Goal: Transaction & Acquisition: Purchase product/service

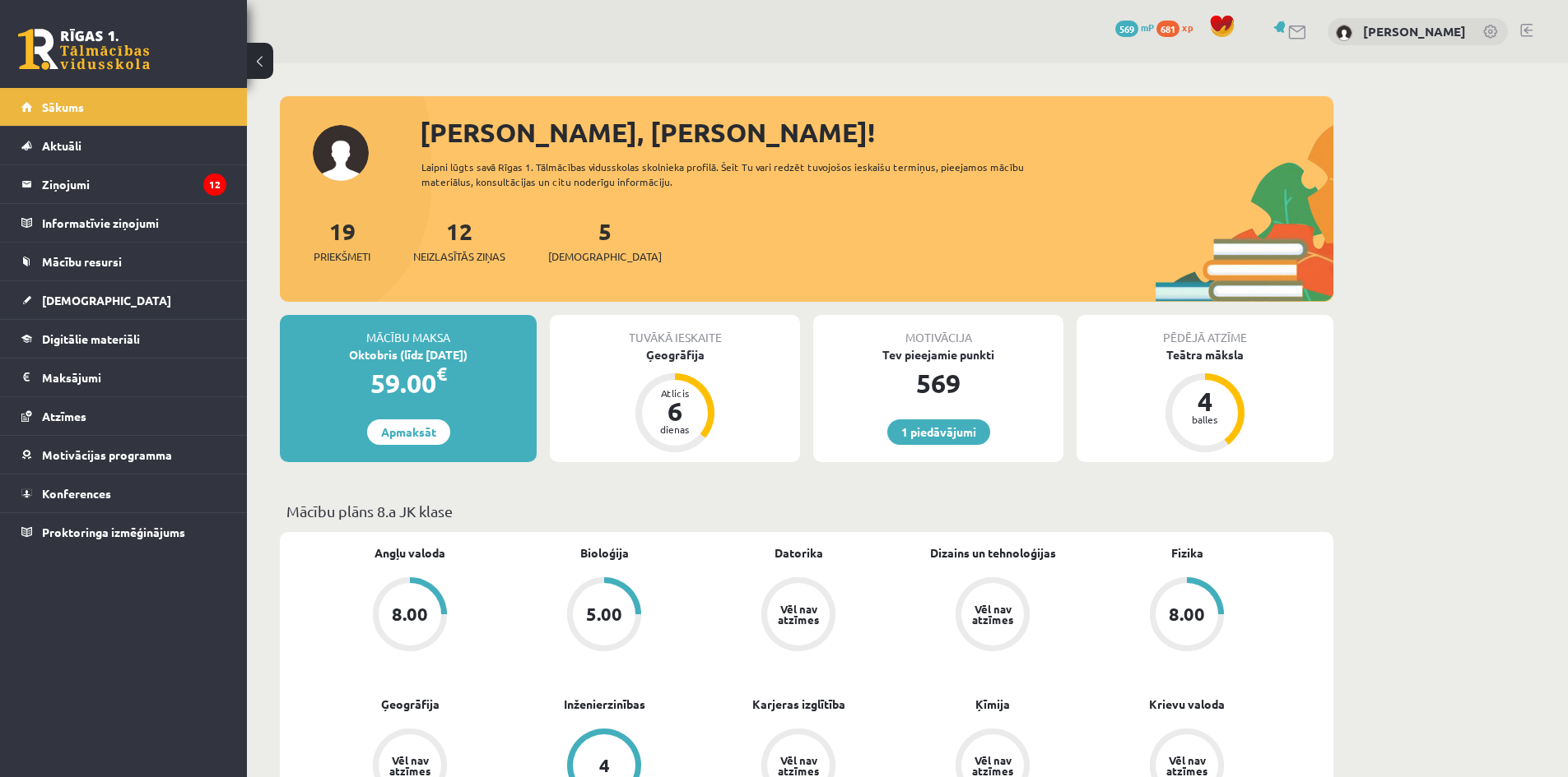
click at [404, 361] on div "Oktobris (līdz 30.10.25)" at bounding box center [408, 354] width 256 height 17
click at [395, 354] on div "Oktobris (līdz 30.10.25)" at bounding box center [408, 354] width 256 height 17
click at [401, 394] on div "59.00 €" at bounding box center [408, 383] width 256 height 39
click at [428, 432] on link "Apmaksāt" at bounding box center [408, 432] width 83 height 25
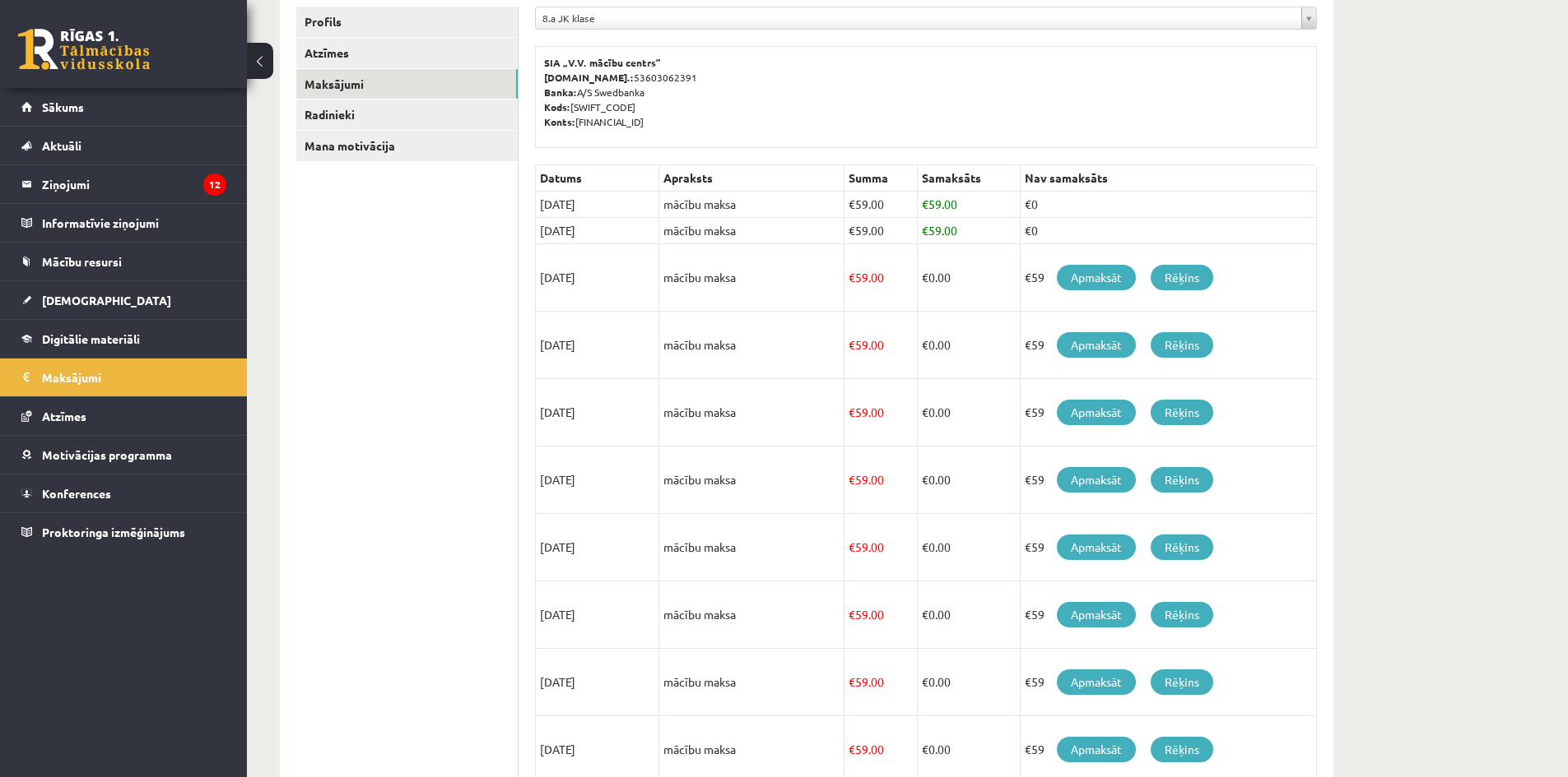
scroll to position [247, 0]
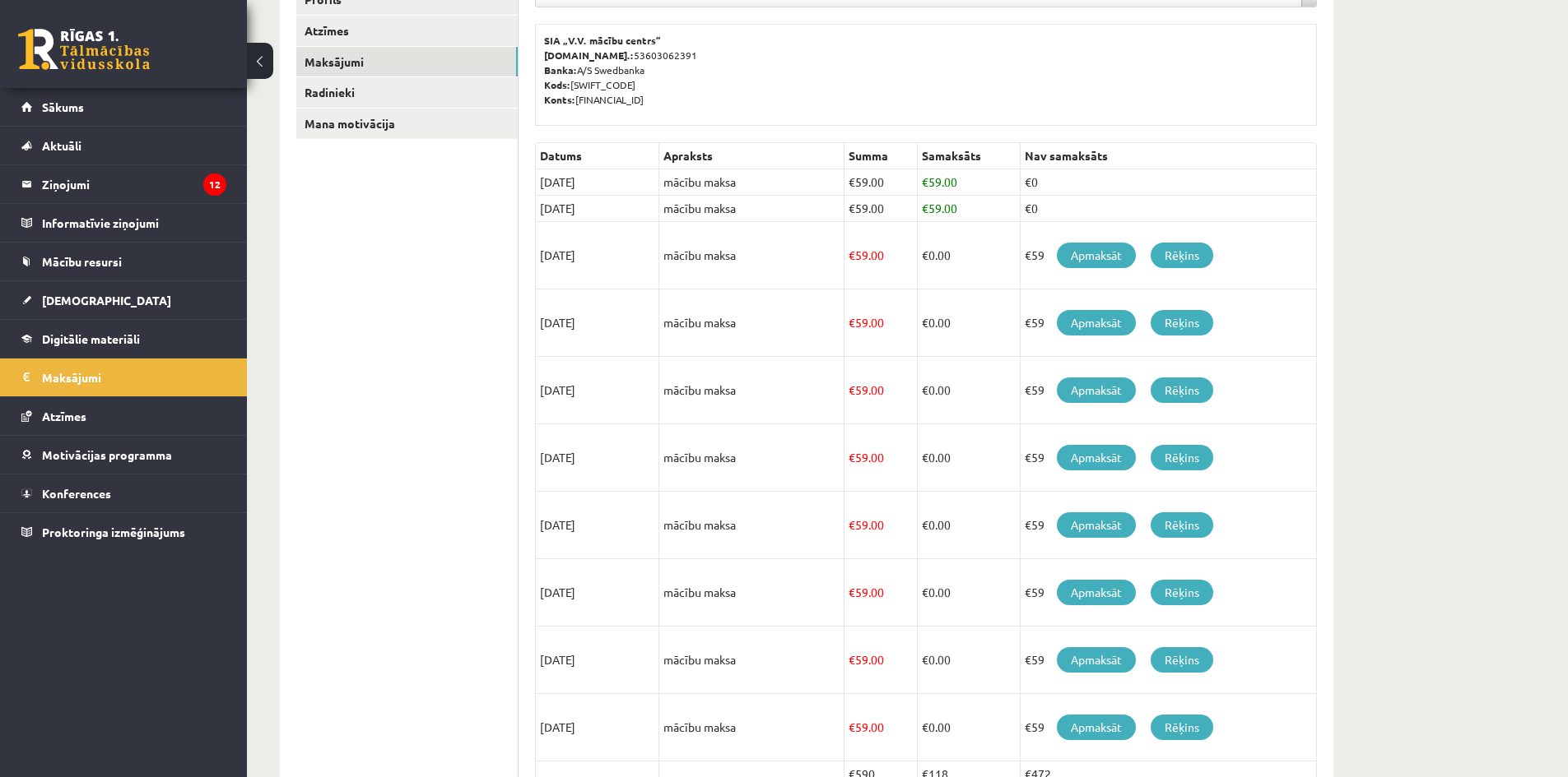
click at [571, 179] on td "[DATE]" at bounding box center [598, 182] width 123 height 26
click at [559, 179] on td "[DATE]" at bounding box center [598, 182] width 123 height 26
click at [1084, 259] on link "Apmaksāt" at bounding box center [1096, 254] width 79 height 25
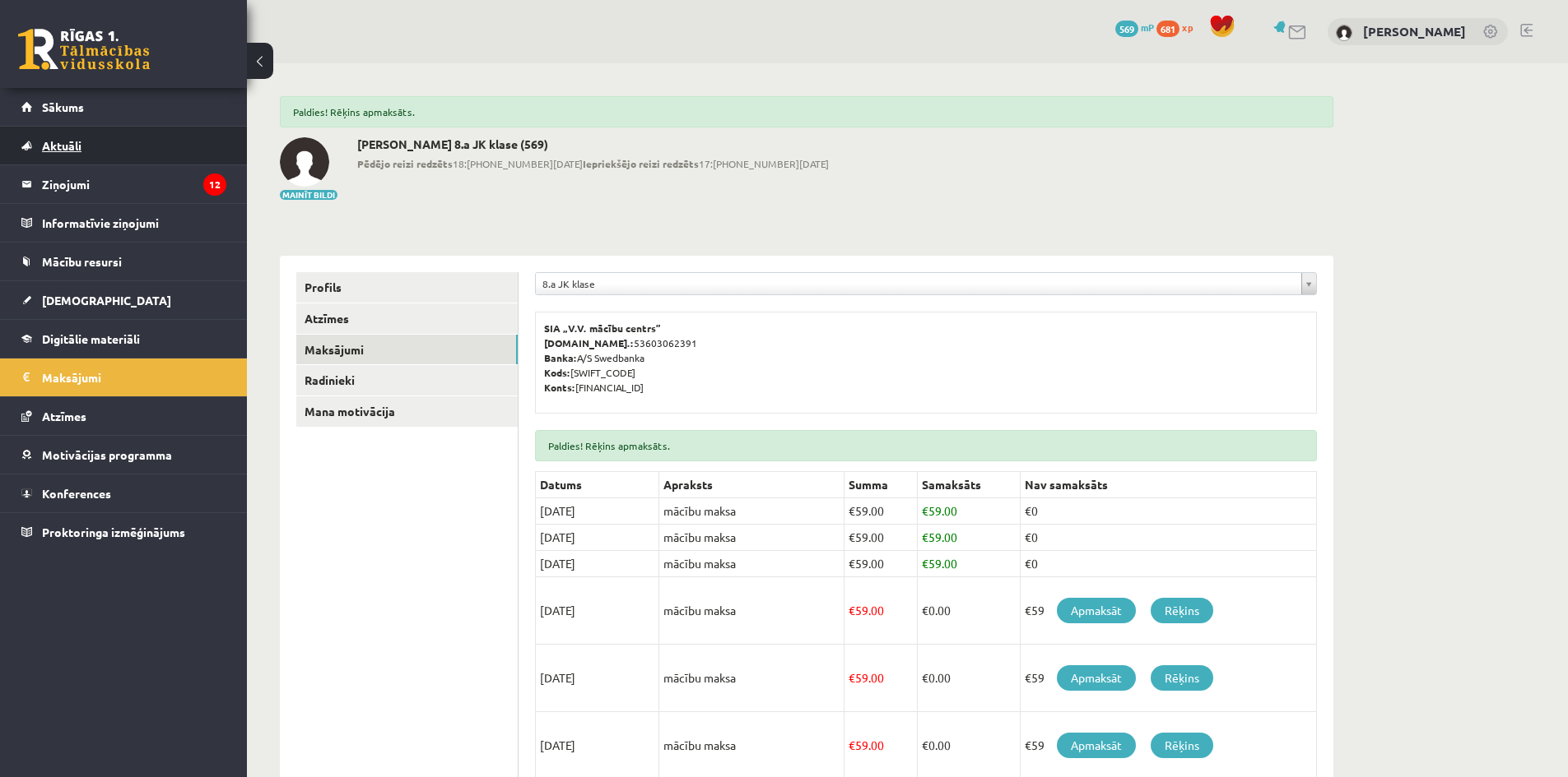
click at [88, 126] on link "Aktuāli" at bounding box center [123, 145] width 205 height 37
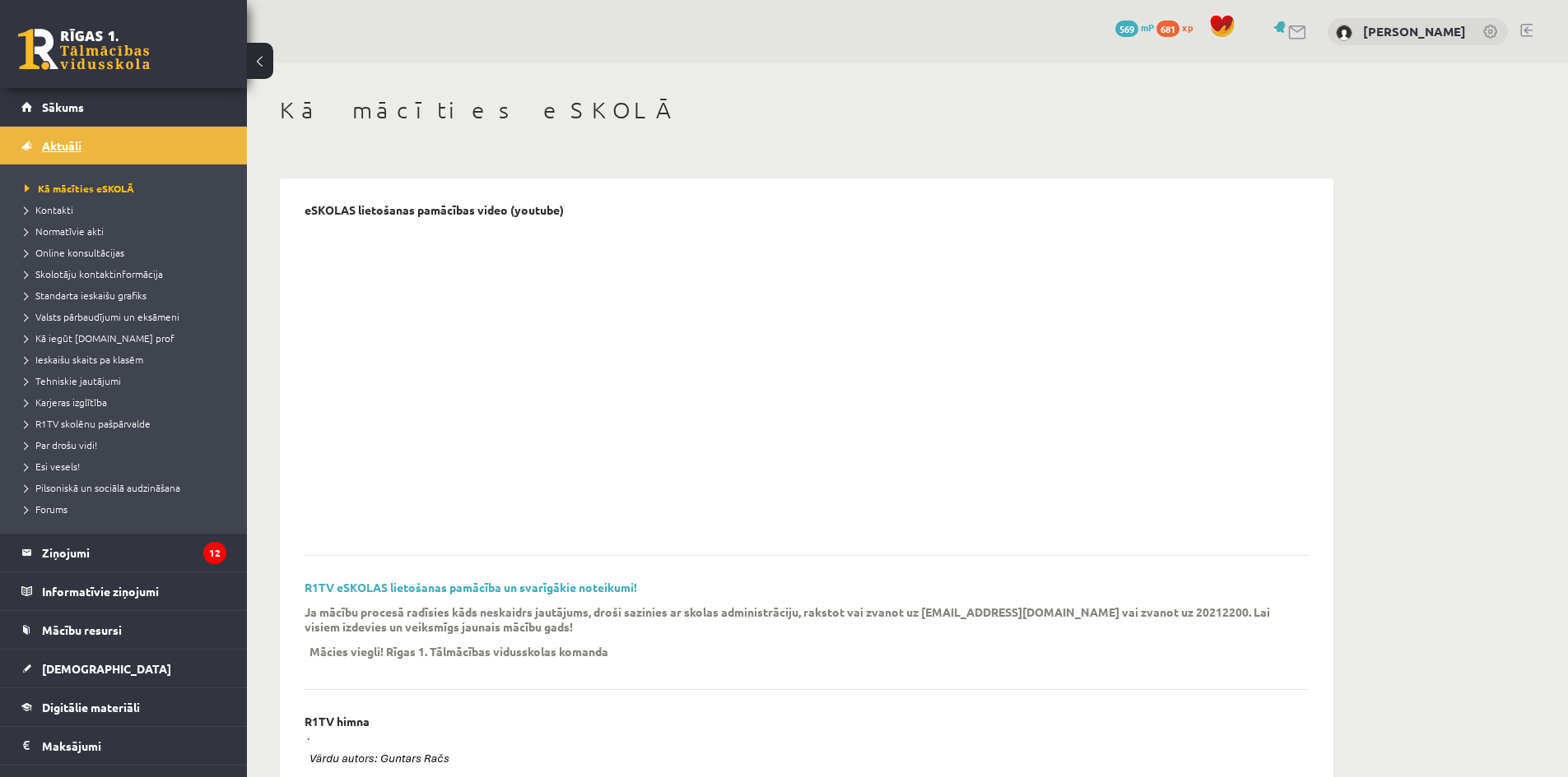
click at [84, 120] on link "Sākums" at bounding box center [123, 107] width 205 height 37
